Goal: Task Accomplishment & Management: Use online tool/utility

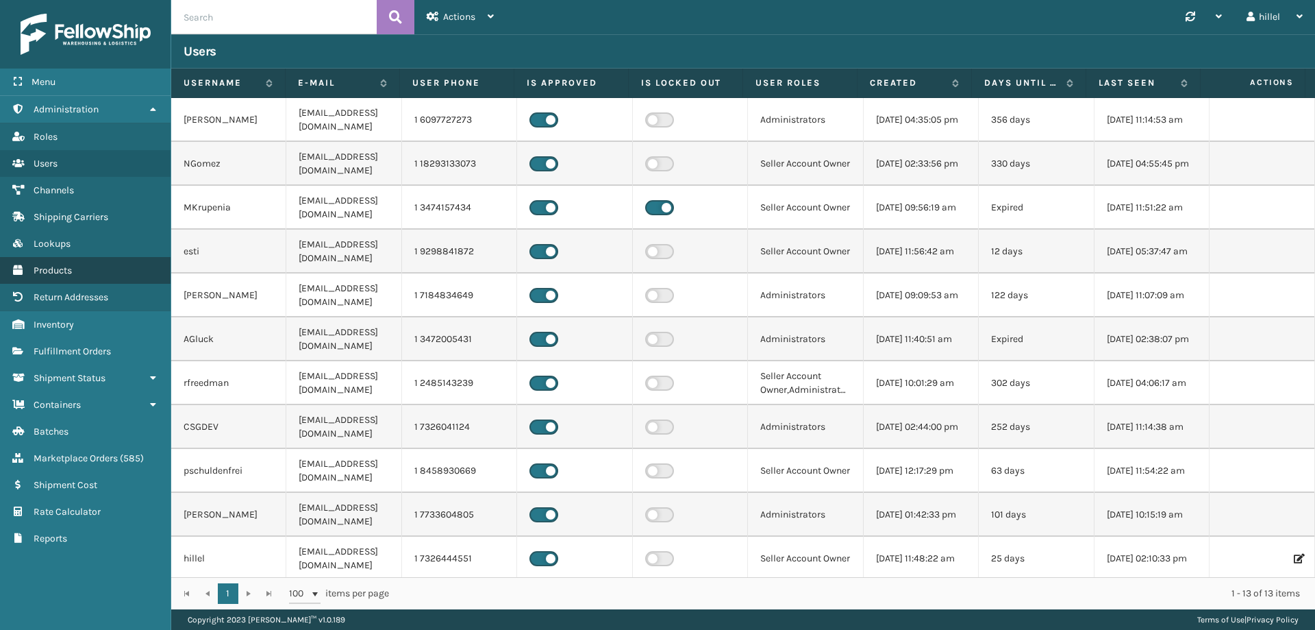
click at [42, 265] on span "Products" at bounding box center [53, 270] width 38 height 12
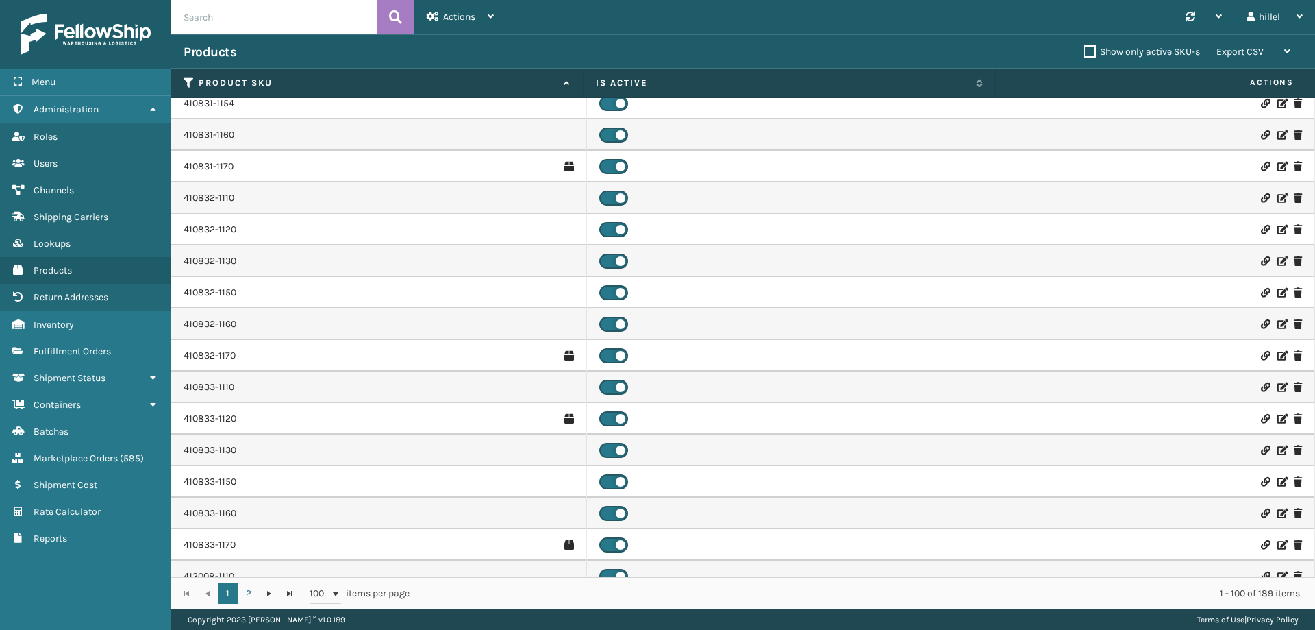
scroll to position [2673, 0]
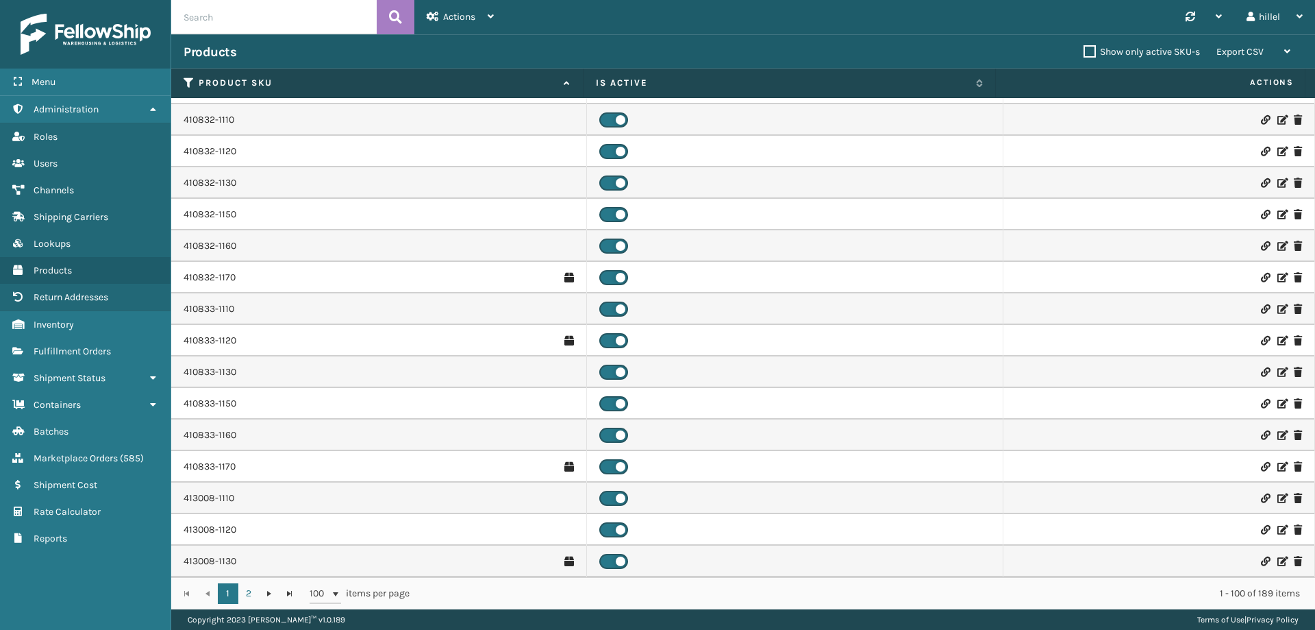
click at [285, 14] on input "text" at bounding box center [274, 17] width 206 height 34
type input "1152"
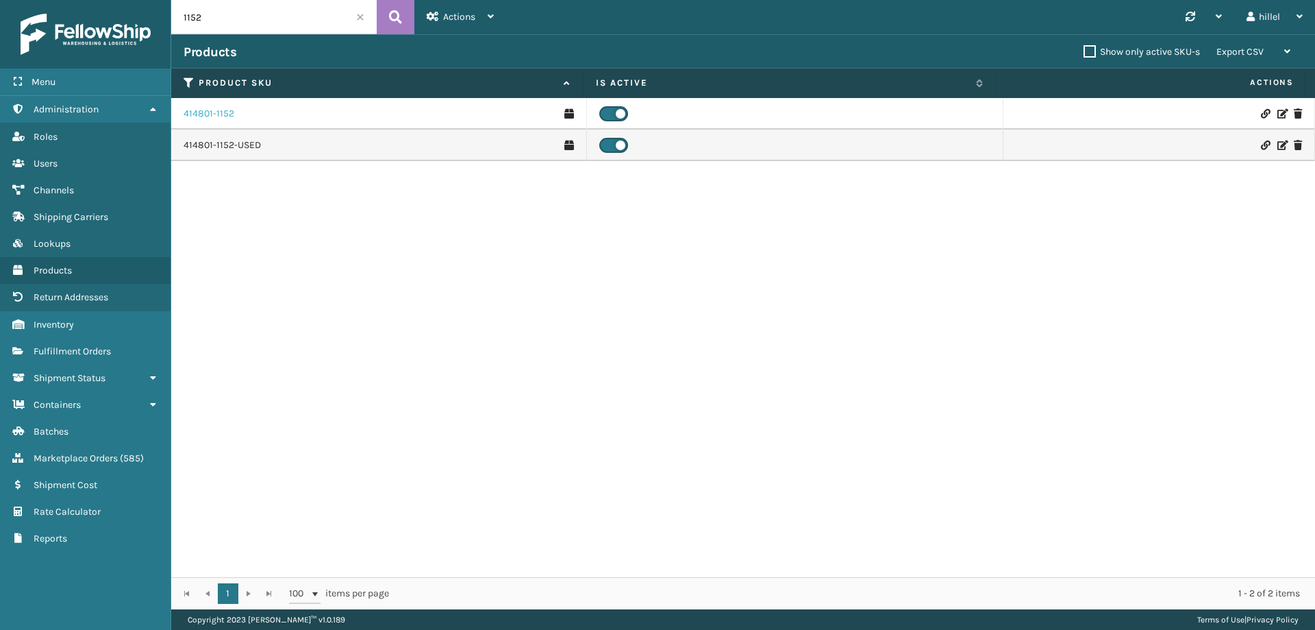
click at [218, 115] on link "414801-1152" at bounding box center [209, 114] width 51 height 14
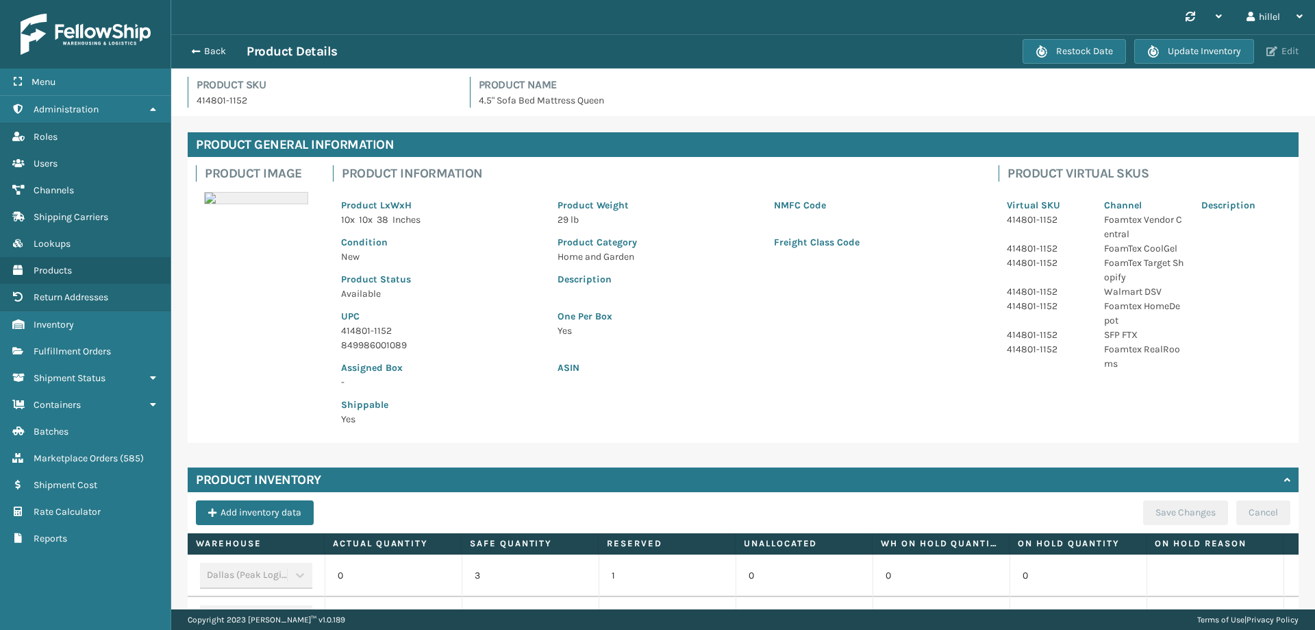
click at [1281, 50] on button "Edit" at bounding box center [1283, 51] width 40 height 12
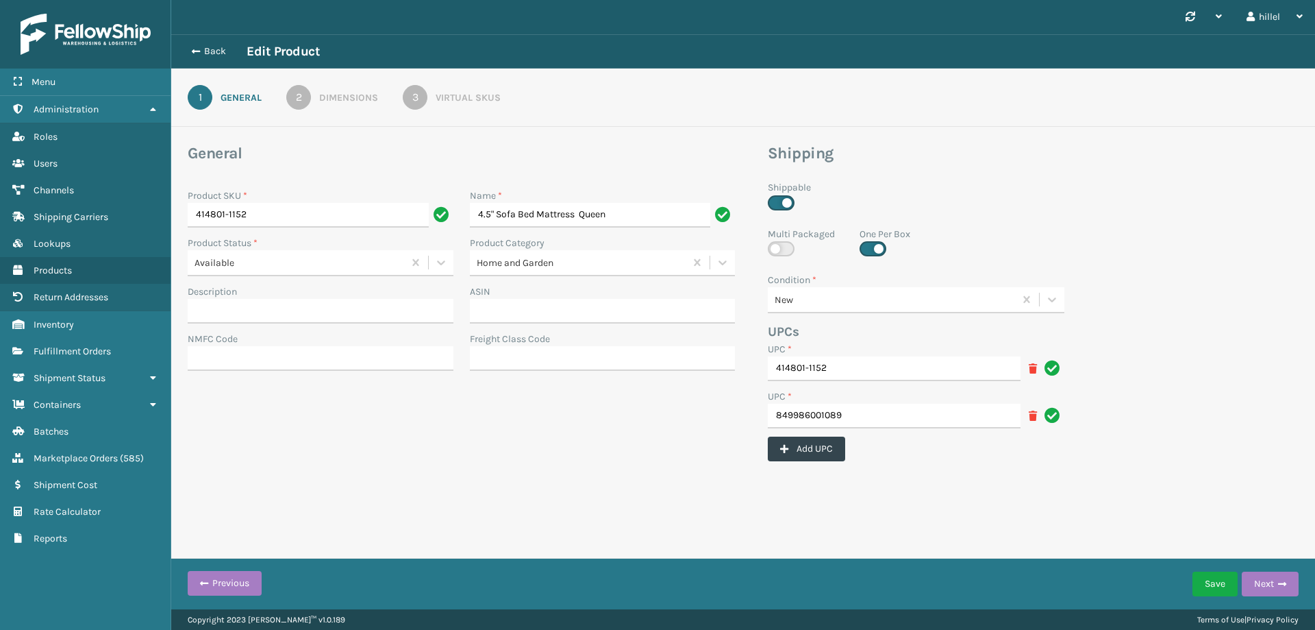
click at [337, 93] on div "Dimensions" at bounding box center [348, 97] width 59 height 14
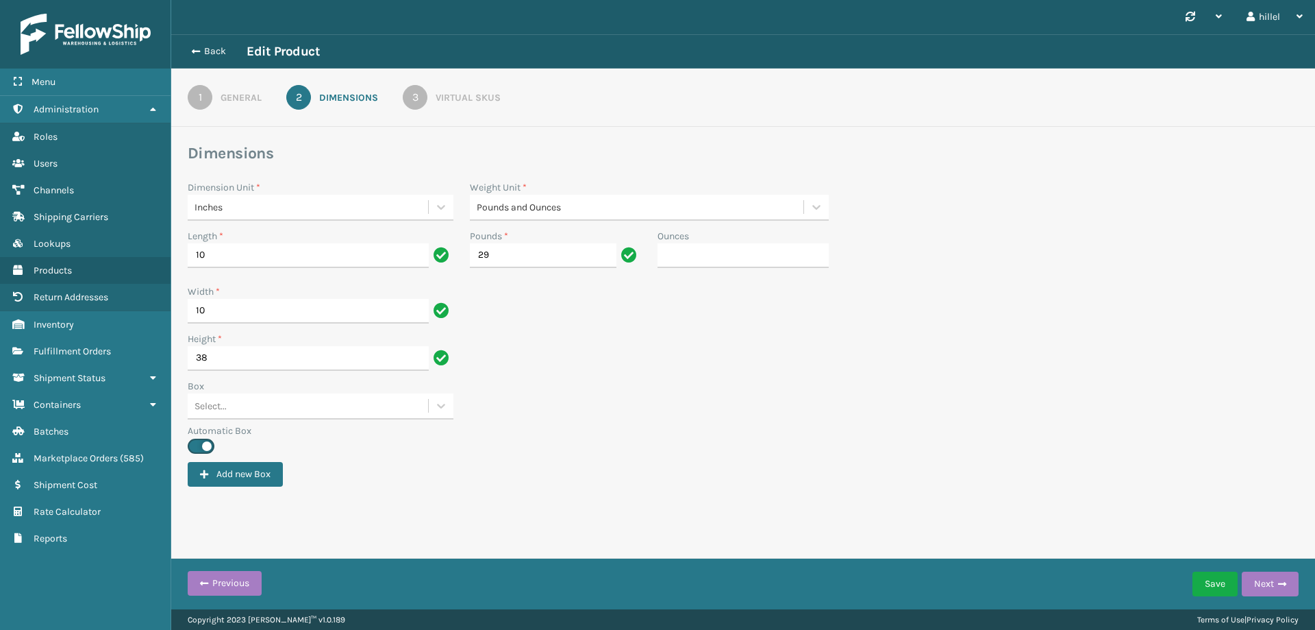
click at [445, 94] on div "Virtual SKUs" at bounding box center [468, 97] width 65 height 14
